Goal: Check status: Check status

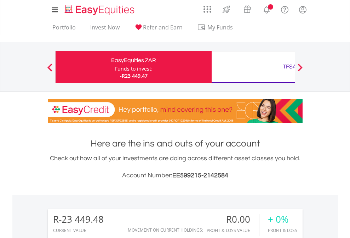
scroll to position [68, 111]
click at [115, 67] on div "Funds to invest:" at bounding box center [134, 68] width 38 height 7
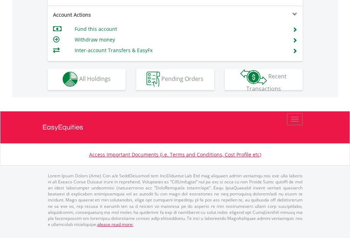
scroll to position [604, 0]
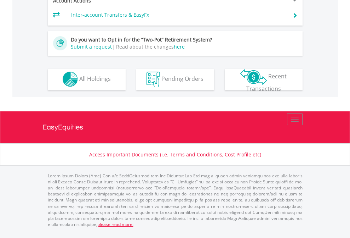
scroll to position [663, 0]
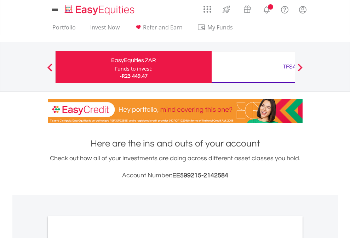
scroll to position [426, 0]
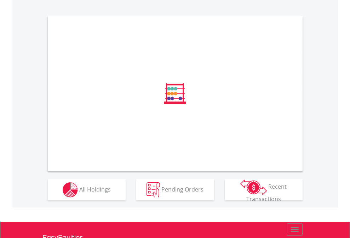
click at [79, 193] on span "All Holdings" at bounding box center [95, 189] width 32 height 8
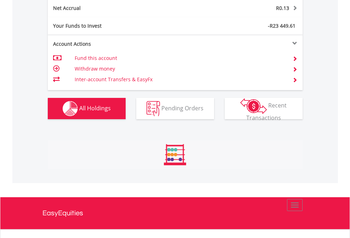
scroll to position [718, 0]
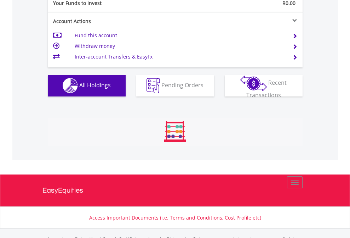
scroll to position [702, 0]
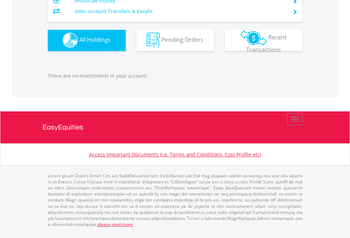
scroll to position [68, 111]
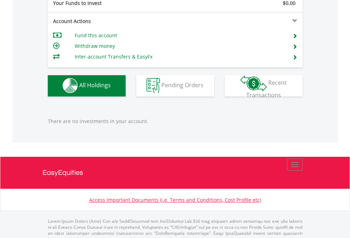
scroll to position [702, 0]
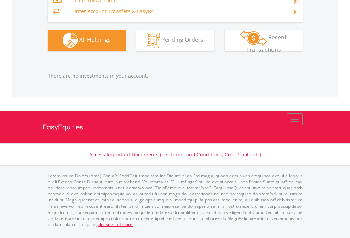
scroll to position [68, 111]
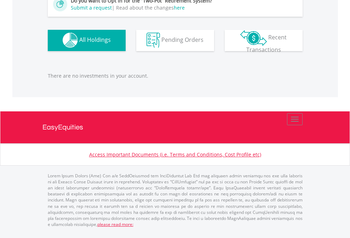
scroll to position [68, 111]
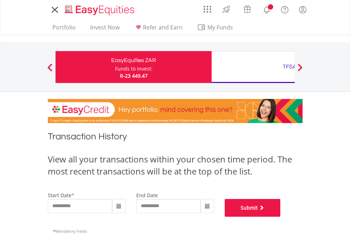
click at [281, 217] on button "Submit" at bounding box center [253, 208] width 56 height 18
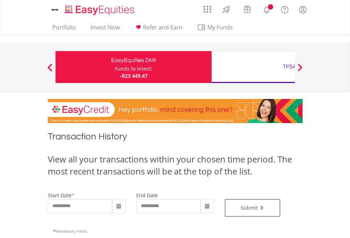
click at [253, 67] on div "TFSA" at bounding box center [290, 67] width 148 height 10
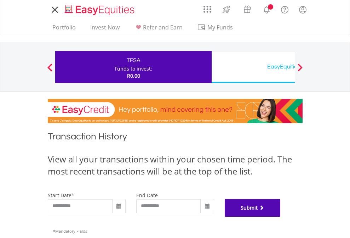
click at [281, 217] on button "Submit" at bounding box center [253, 208] width 56 height 18
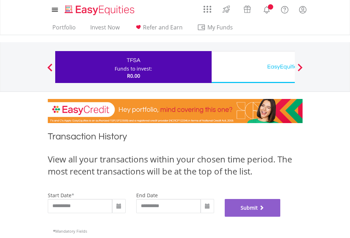
scroll to position [287, 0]
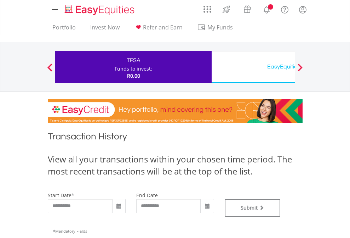
click at [253, 67] on div "EasyEquities USD" at bounding box center [290, 67] width 148 height 10
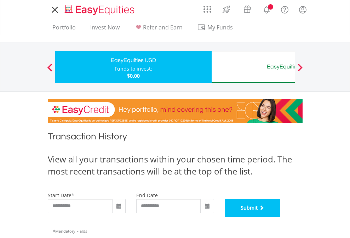
click at [281, 217] on button "Submit" at bounding box center [253, 208] width 56 height 18
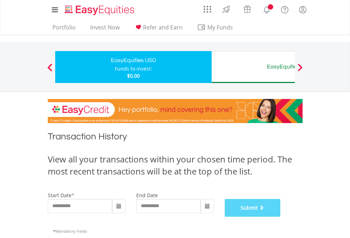
scroll to position [287, 0]
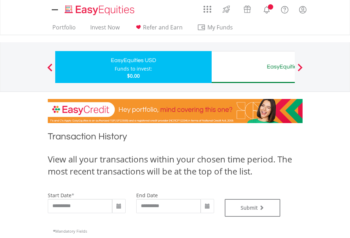
click at [253, 67] on div "EasyEquities AUD" at bounding box center [290, 67] width 148 height 10
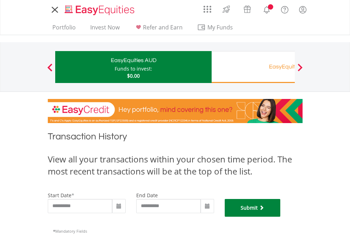
click at [281, 217] on button "Submit" at bounding box center [253, 208] width 56 height 18
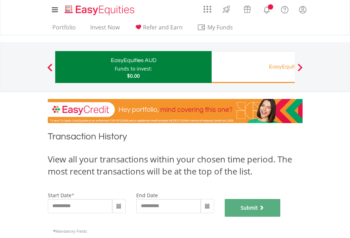
scroll to position [287, 0]
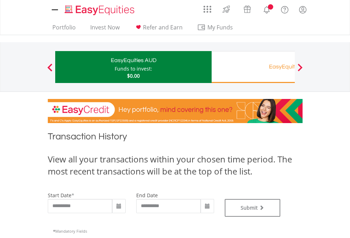
click at [253, 67] on div "EasyEquities RA" at bounding box center [290, 67] width 148 height 10
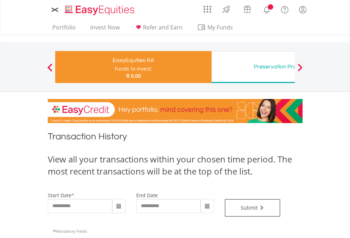
type input "**********"
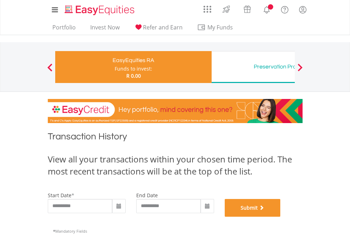
click at [281, 217] on button "Submit" at bounding box center [253, 208] width 56 height 18
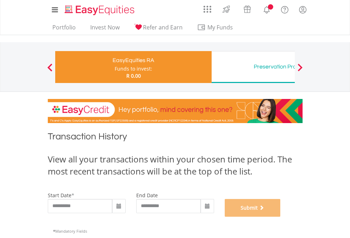
scroll to position [287, 0]
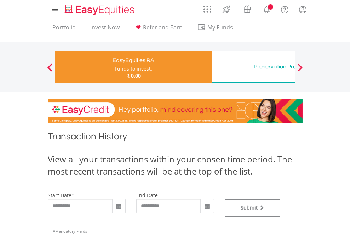
click at [253, 67] on div "Preservation Provident Fund" at bounding box center [290, 67] width 148 height 10
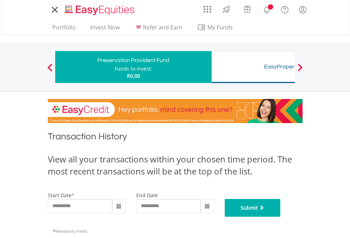
click at [281, 217] on button "Submit" at bounding box center [253, 208] width 56 height 18
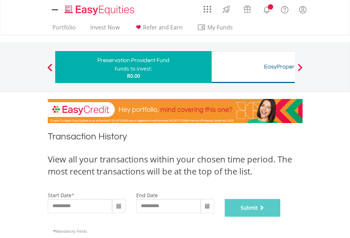
scroll to position [287, 0]
